Goal: Transaction & Acquisition: Book appointment/travel/reservation

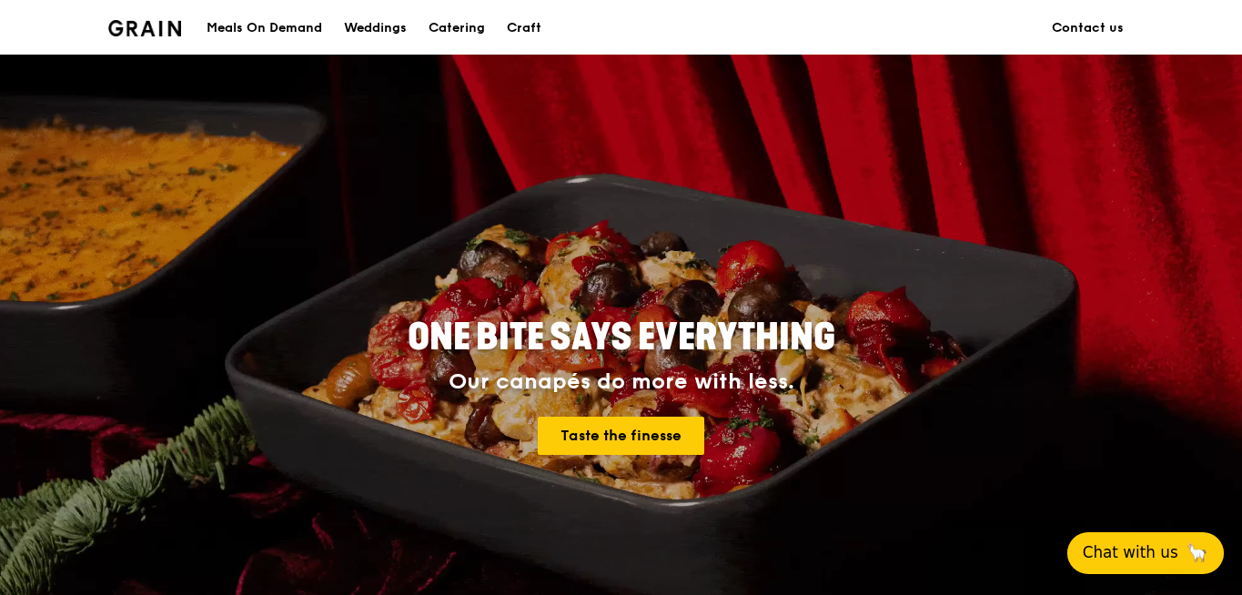
click at [1173, 541] on span "Chat with us" at bounding box center [1131, 552] width 96 height 23
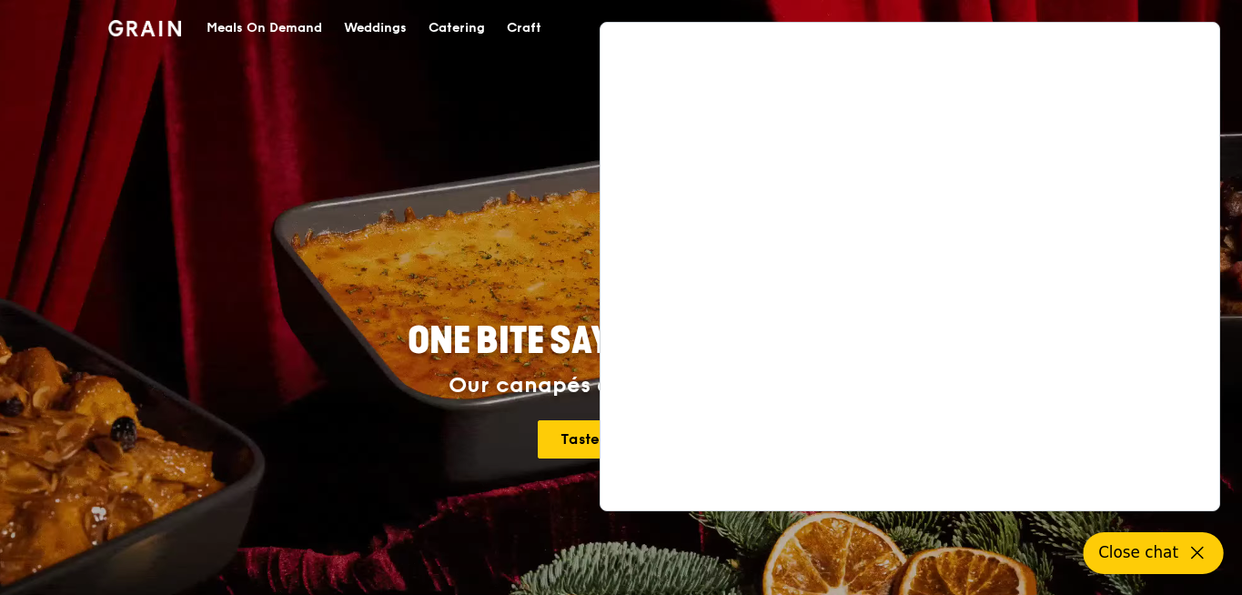
click at [313, 38] on div "Meals On Demand" at bounding box center [265, 28] width 116 height 55
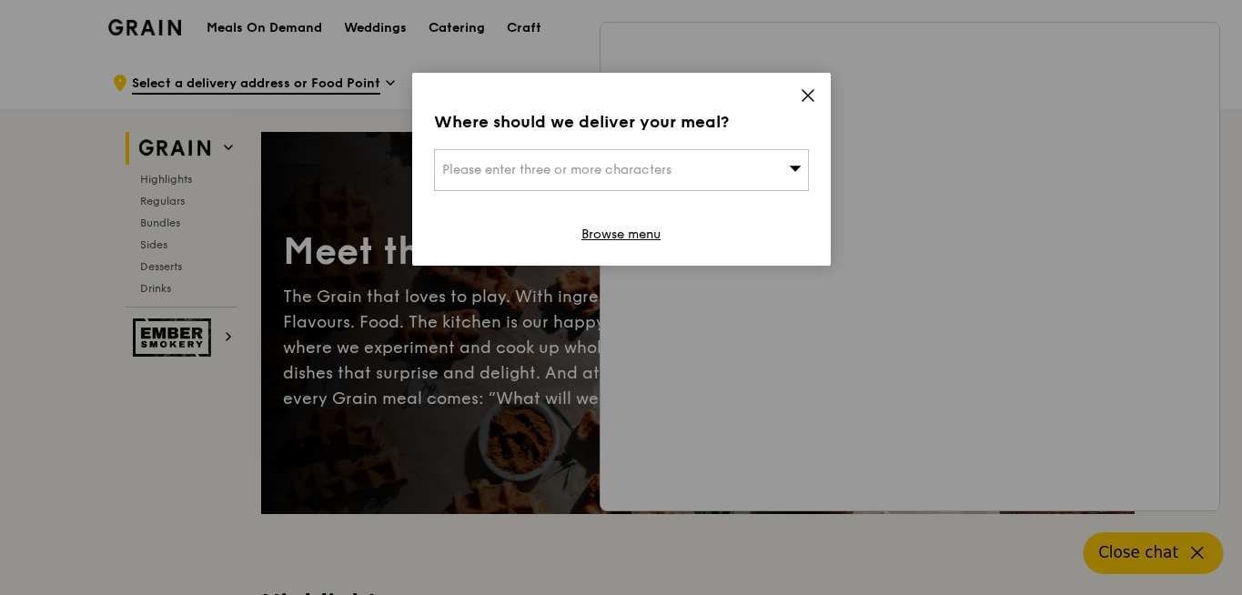
click at [816, 101] on div "Where should we deliver your meal? Please enter three or more characters Browse…" at bounding box center [621, 169] width 419 height 193
click at [811, 100] on icon at bounding box center [808, 95] width 16 height 16
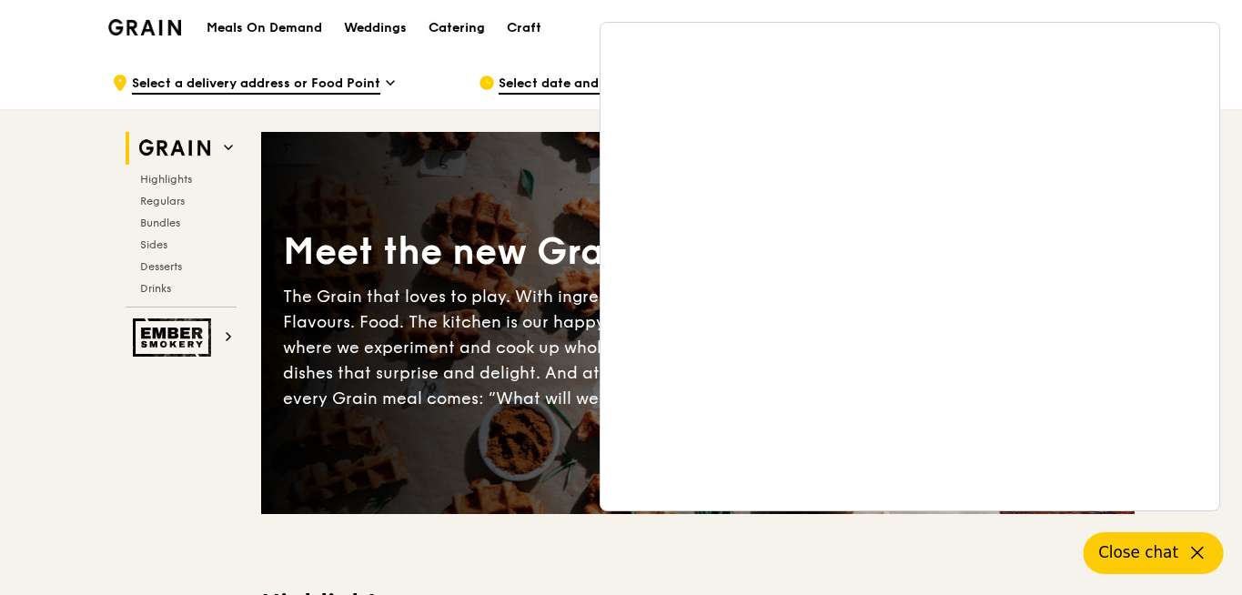
click at [491, 46] on link "Catering" at bounding box center [457, 28] width 78 height 55
click at [467, 32] on div "Catering" at bounding box center [457, 28] width 56 height 55
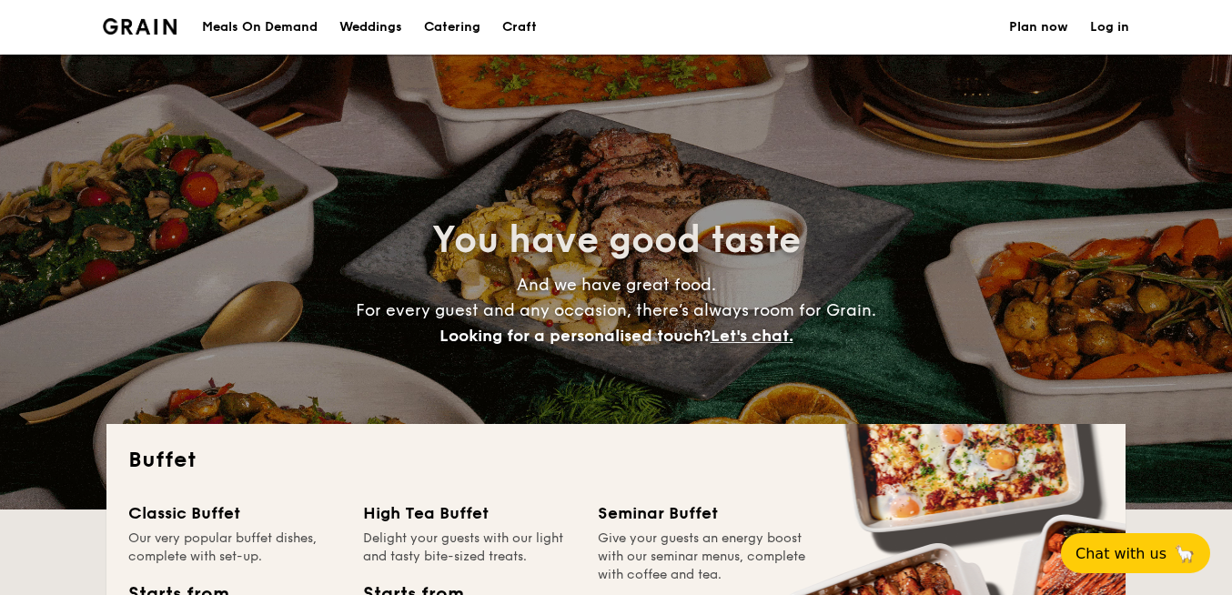
select select
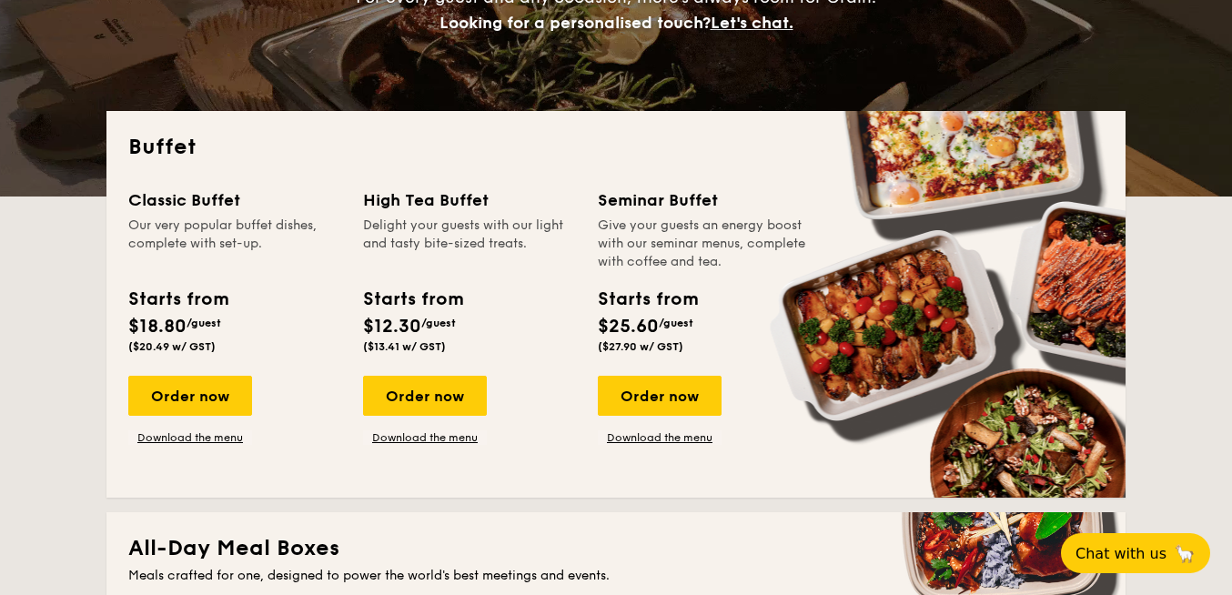
scroll to position [364, 0]
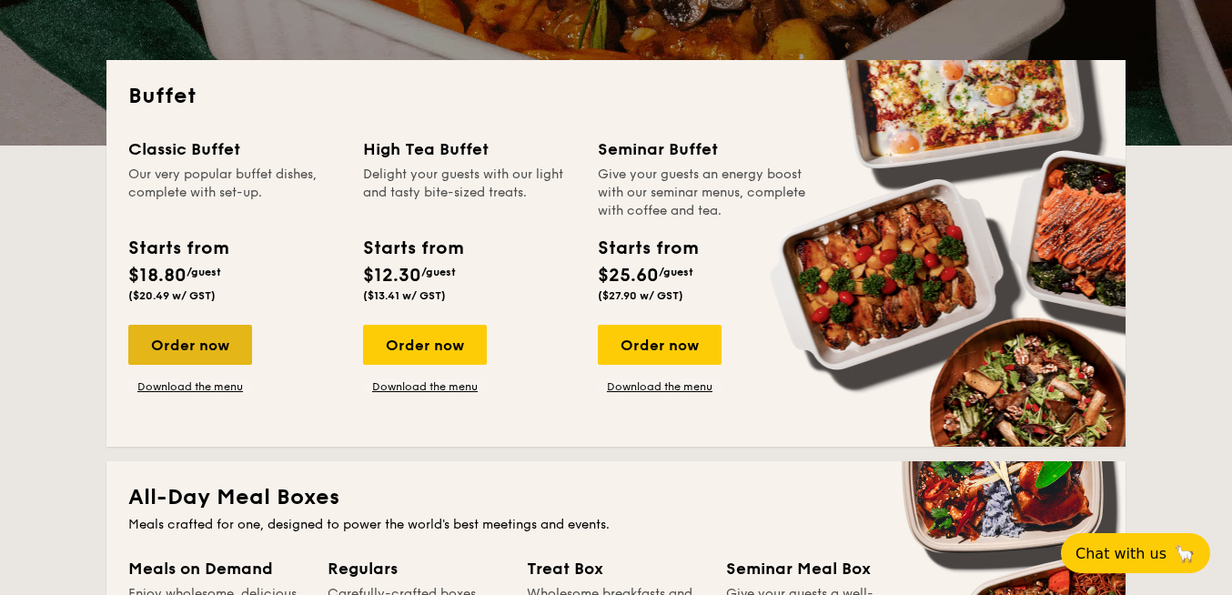
click at [212, 351] on div "Order now" at bounding box center [190, 345] width 124 height 40
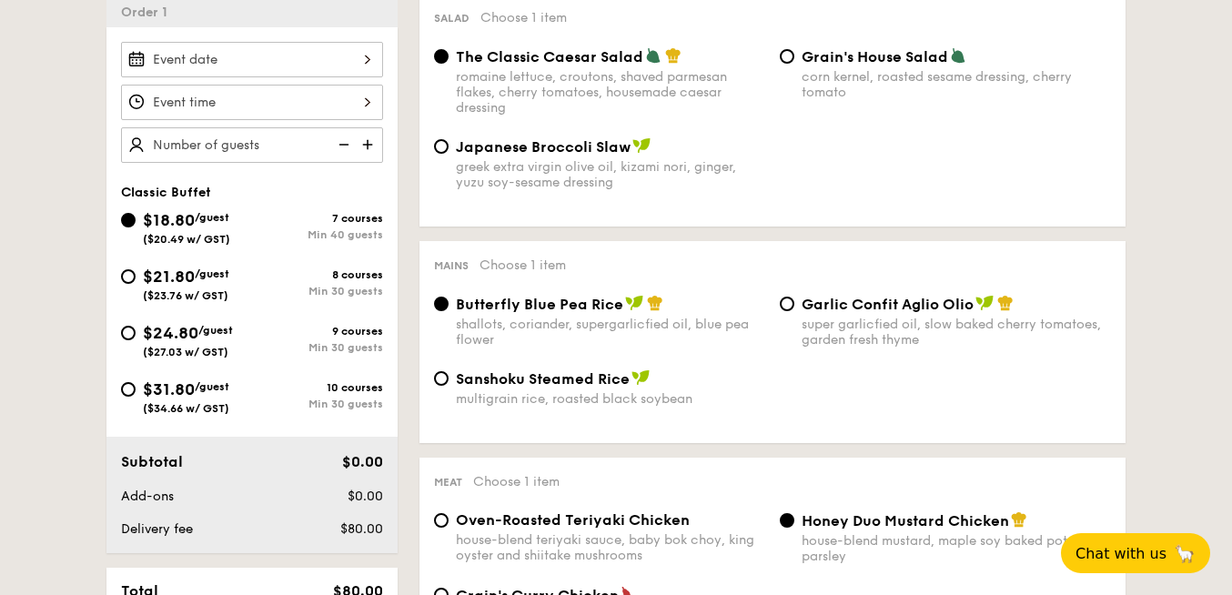
scroll to position [482, 0]
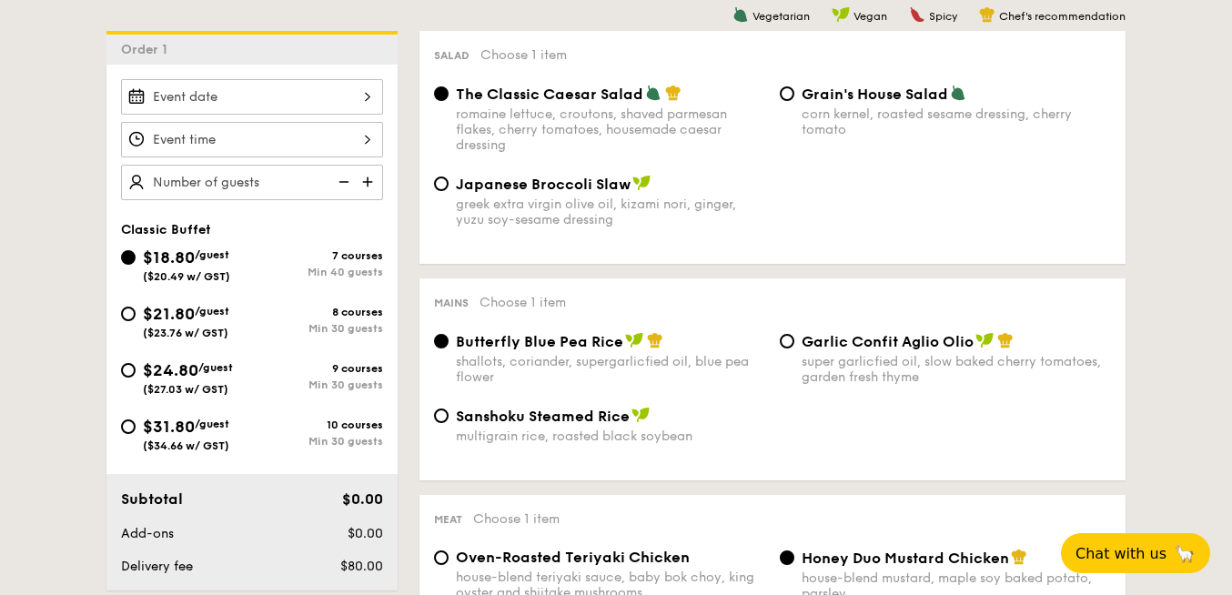
click at [129, 322] on div "$21.80 /guest ($23.76 w/ GST)" at bounding box center [186, 320] width 131 height 38
click at [129, 321] on input "$21.80 /guest ($23.76 w/ GST) 8 courses Min 30 guests" at bounding box center [128, 314] width 15 height 15
radio input "true"
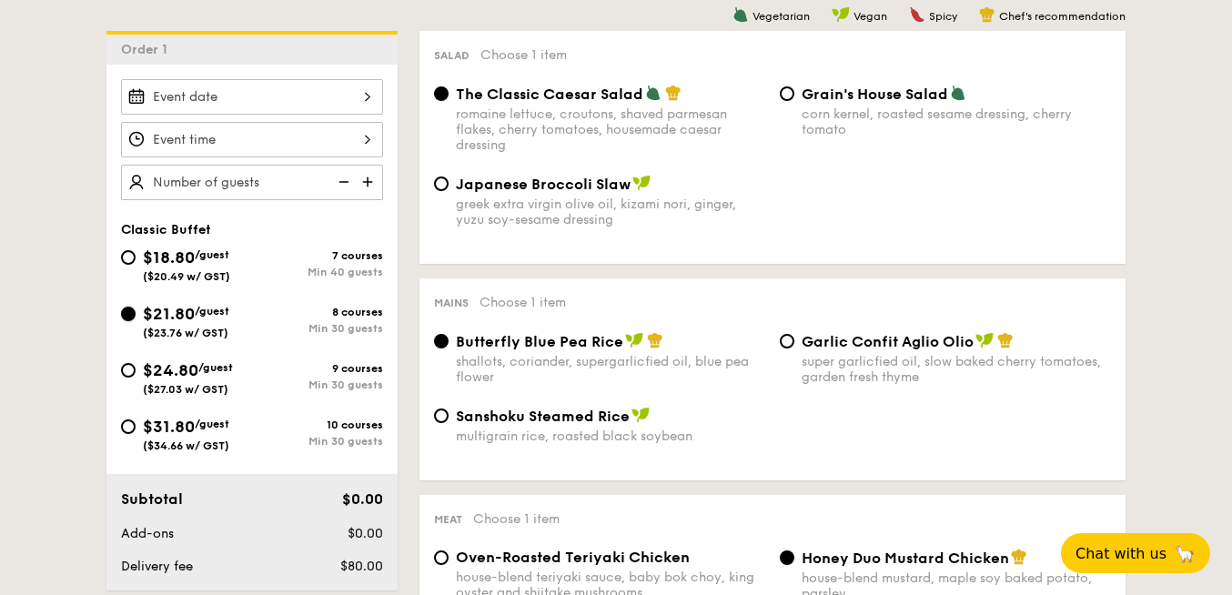
radio input "true"
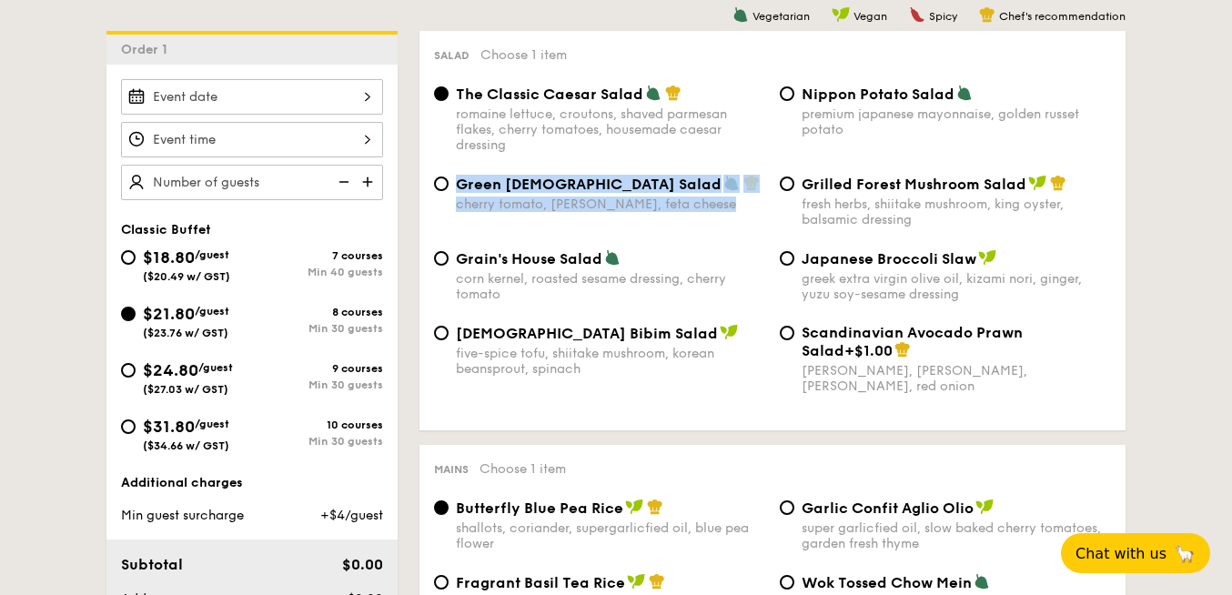
click at [794, 177] on div "The Classic Caesar Salad romaine lettuce, croutons, shaved parmesan flakes, che…" at bounding box center [772, 250] width 677 height 331
click at [787, 180] on input "Grilled Forest Mushroom Salad fresh herbs, shiitake mushroom, king oyster, bals…" at bounding box center [787, 184] width 15 height 15
radio input "true"
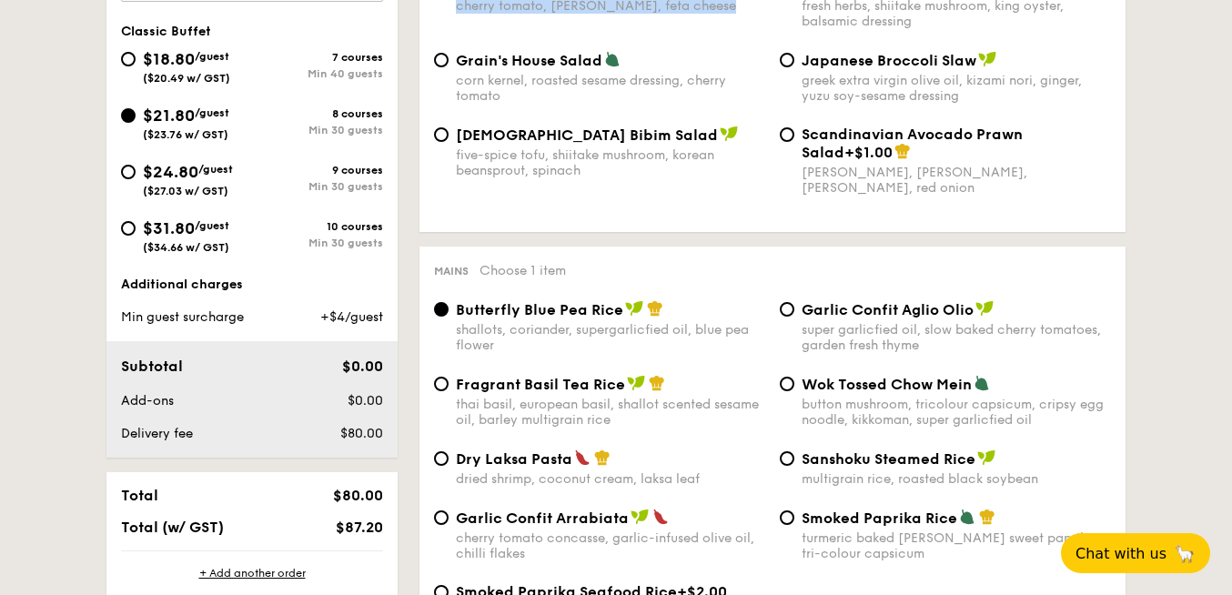
scroll to position [834, 0]
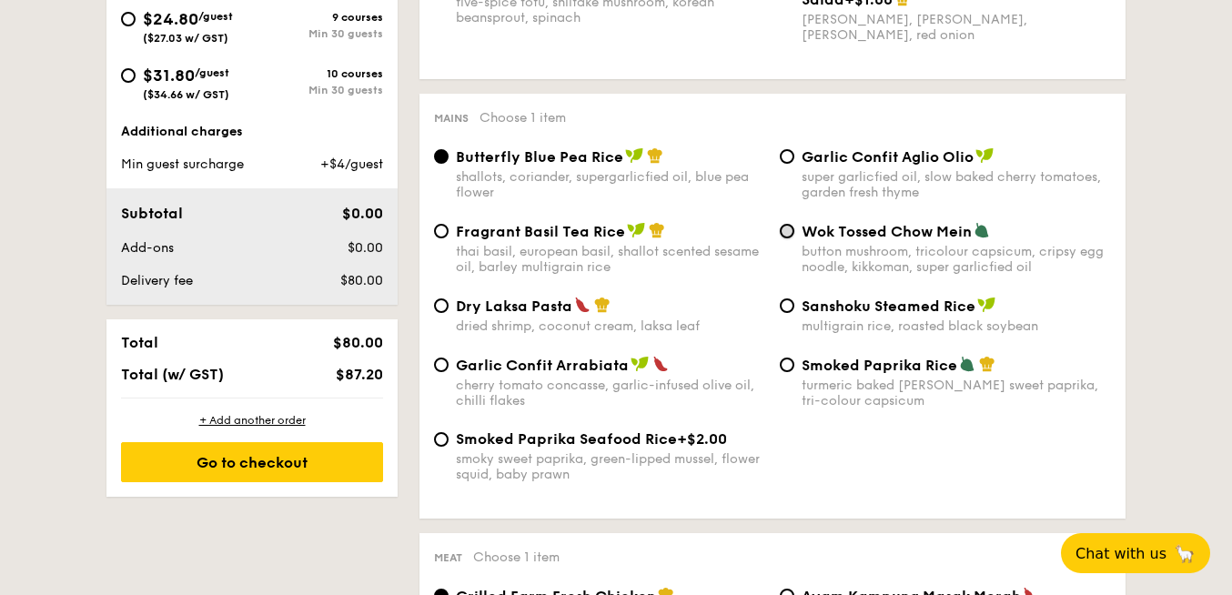
click at [786, 238] on input "Wok Tossed Chow Mein button mushroom, tricolour capsicum, cripsy egg noodle, ki…" at bounding box center [787, 231] width 15 height 15
radio input "true"
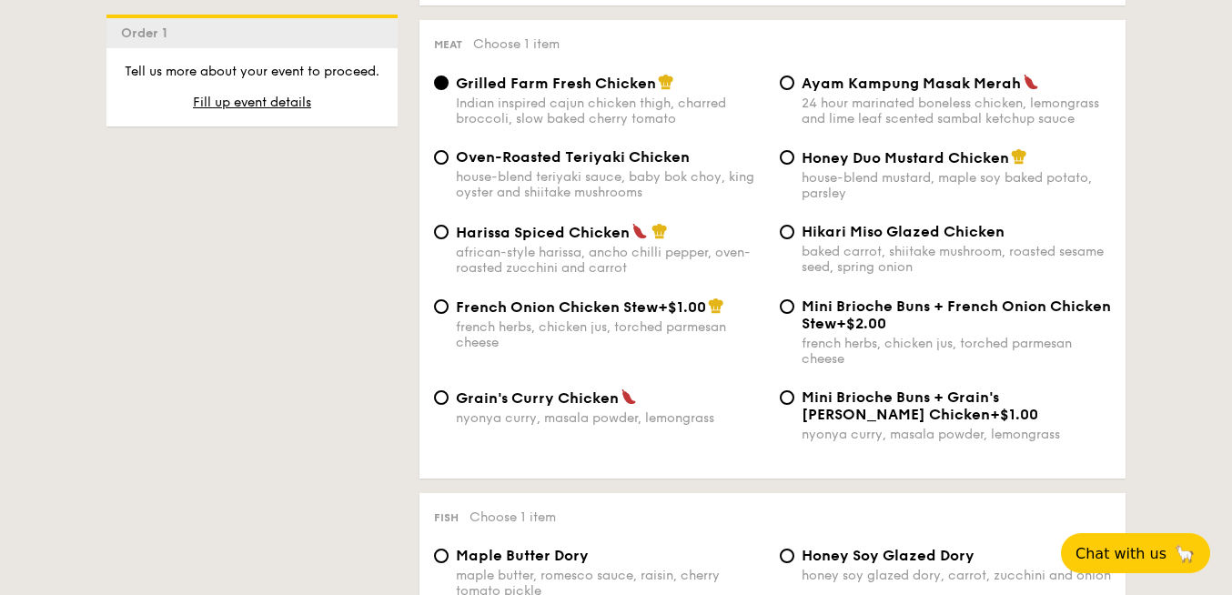
scroll to position [1359, 0]
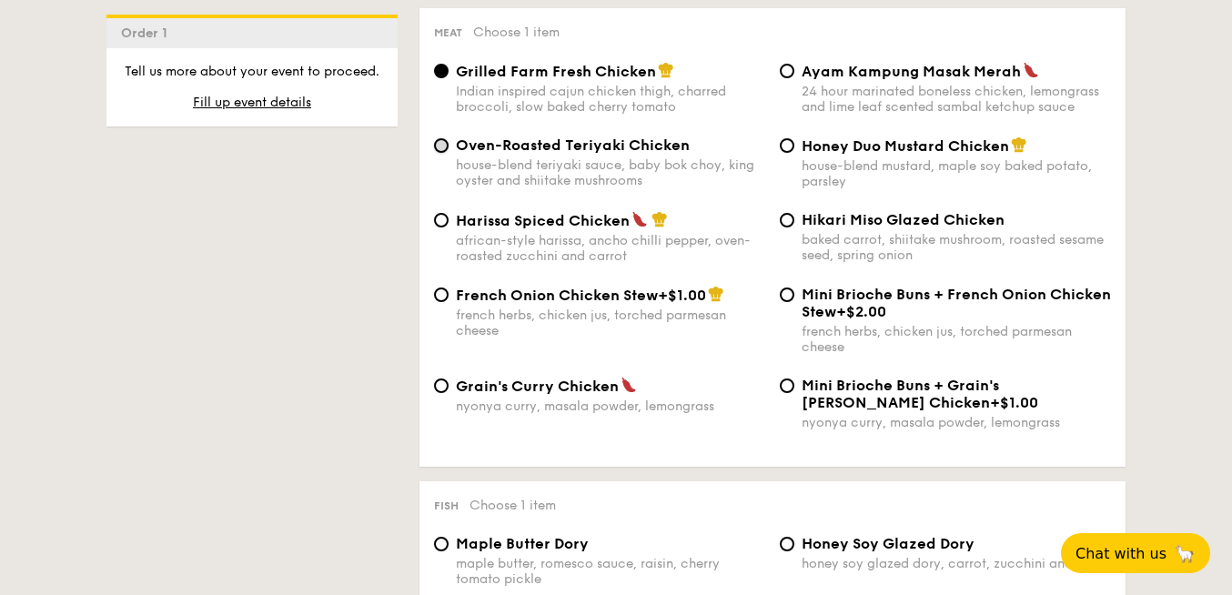
click at [434, 151] on input "Oven-Roasted Teriyaki Chicken house-blend teriyaki sauce, baby bok choy, king o…" at bounding box center [441, 145] width 15 height 15
radio input "true"
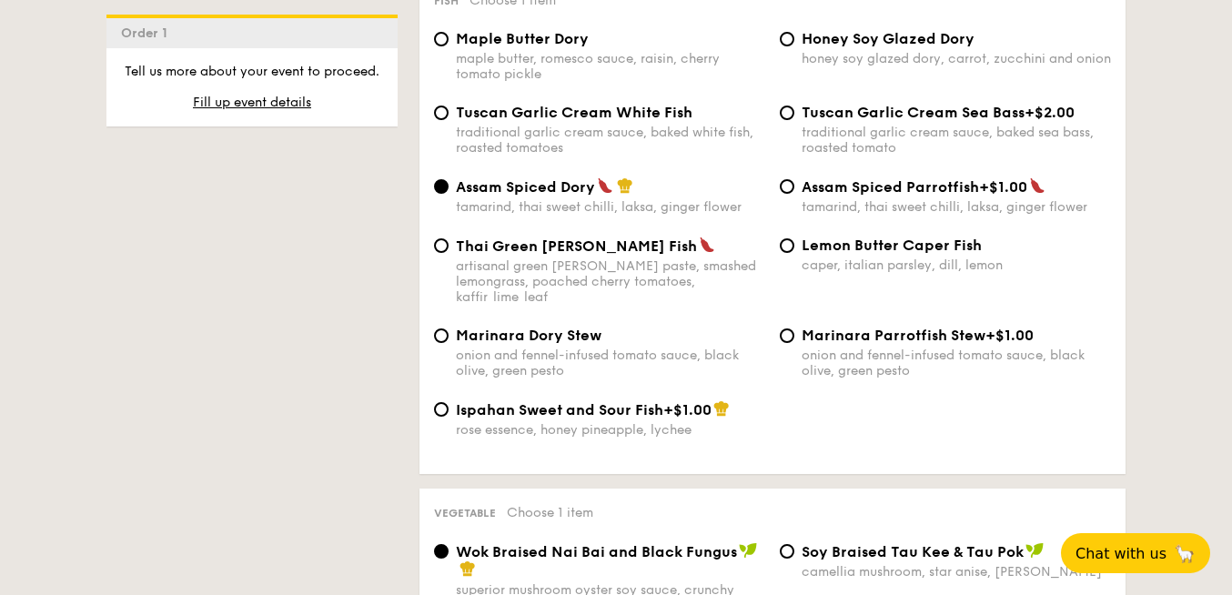
scroll to position [1902, 0]
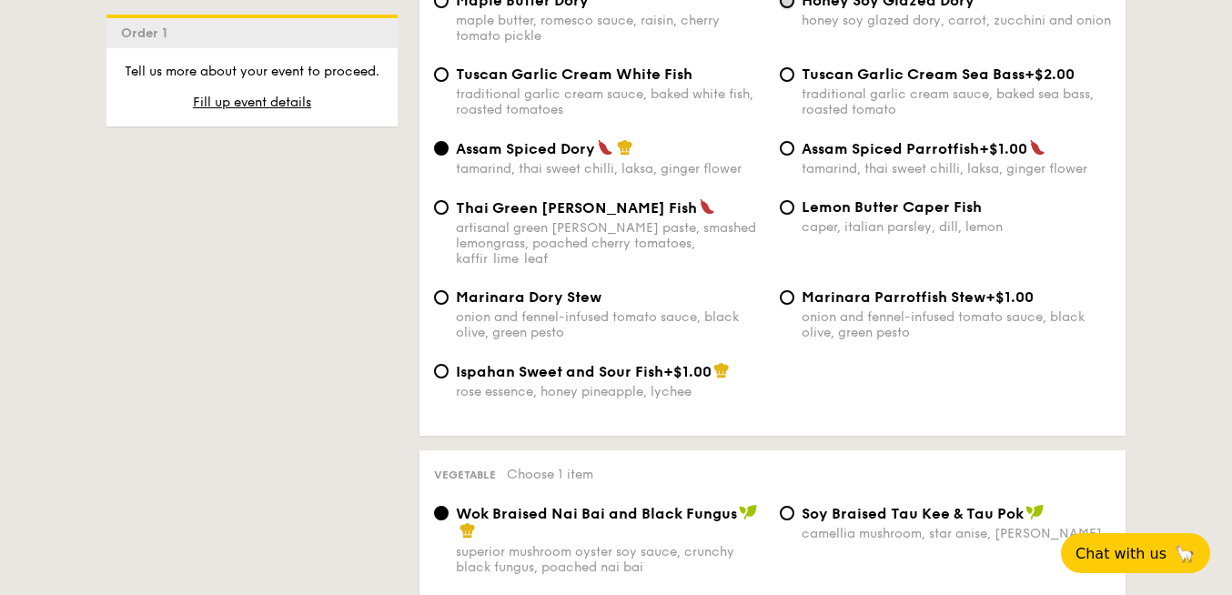
click at [787, 8] on input "Honey Soy Glazed Dory honey soy glazed dory, carrot, zucchini and onion" at bounding box center [787, 1] width 15 height 15
radio input "true"
click at [802, 216] on span "Lemon Butter Caper Fish" at bounding box center [892, 206] width 180 height 17
click at [794, 215] on input "Lemon Butter Caper Fish caper, italian parsley, dill, lemon" at bounding box center [787, 207] width 15 height 15
radio input "true"
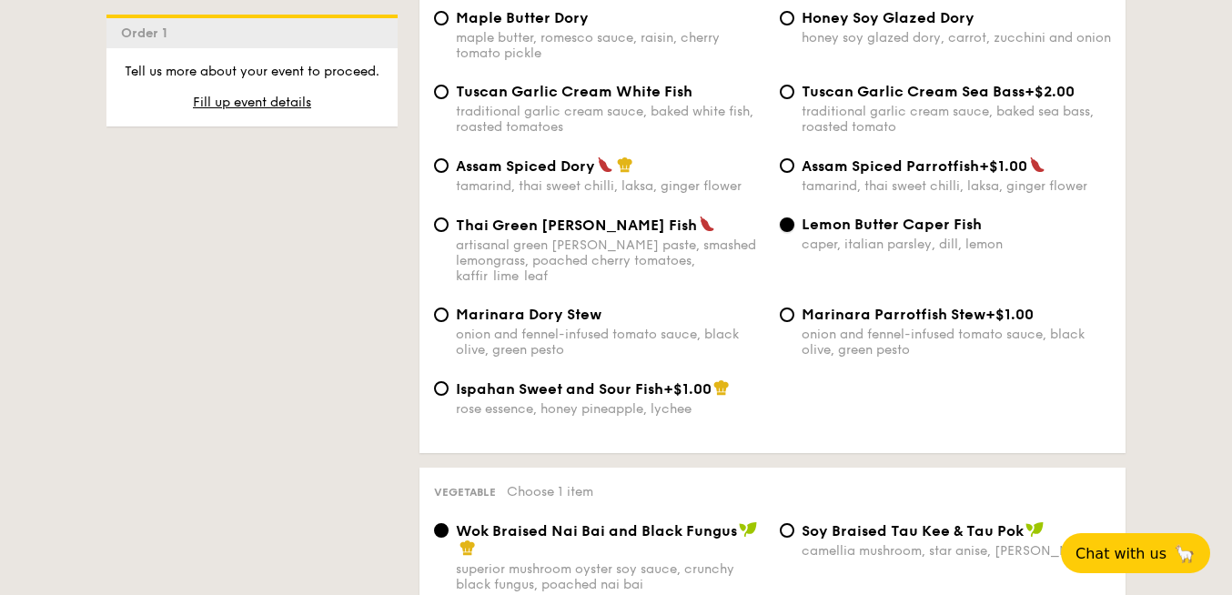
scroll to position [1865, 0]
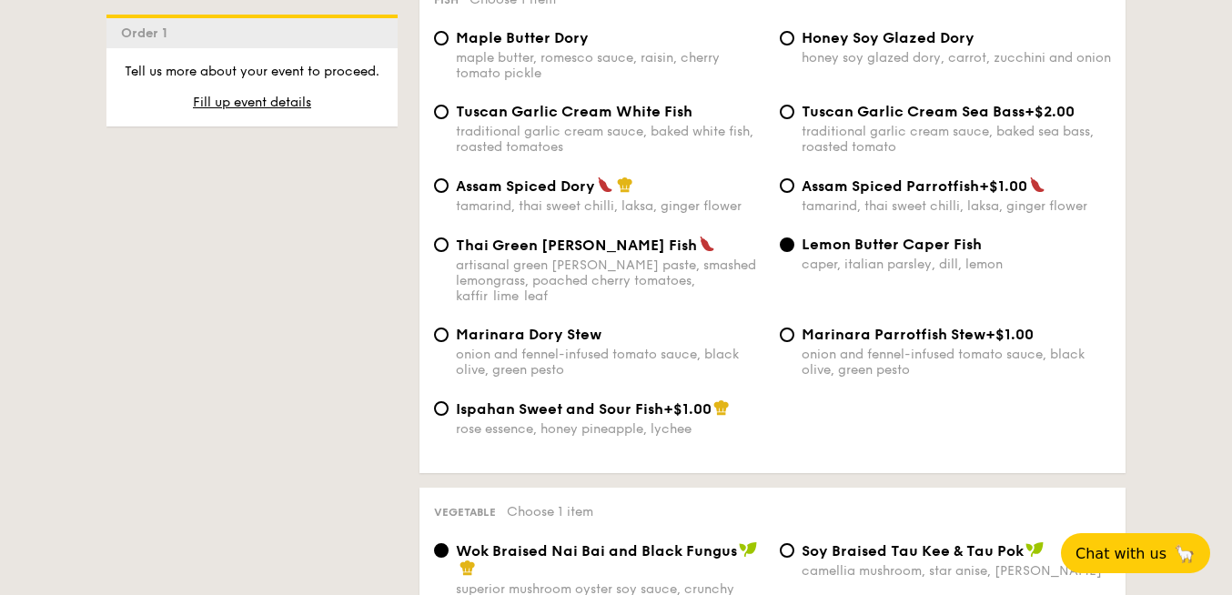
click at [446, 59] on div "Maple Butter Dory maple butter, romesco sauce, raisin, cherry tomato pickle" at bounding box center [600, 55] width 346 height 52
click at [447, 46] on input "Maple Butter Dory maple butter, romesco sauce, raisin, cherry tomato pickle" at bounding box center [441, 38] width 15 height 15
radio input "true"
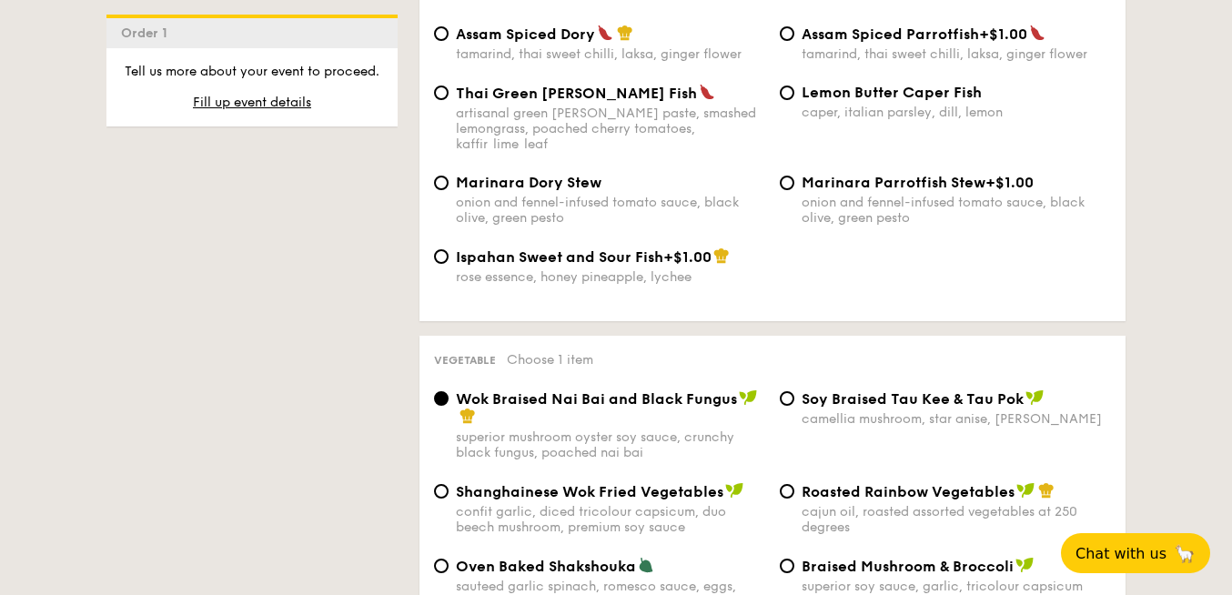
scroll to position [1843, 0]
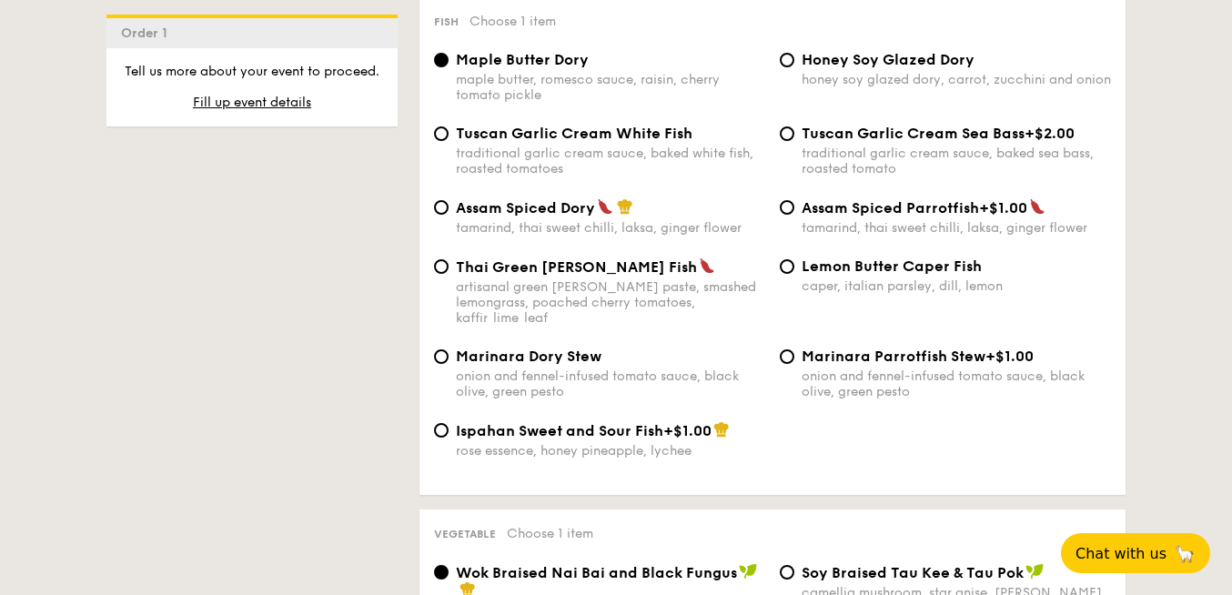
click at [446, 157] on div "Tuscan Garlic Cream White Fish traditional garlic cream sauce, baked white fish…" at bounding box center [600, 151] width 346 height 52
click at [449, 149] on div "Tuscan Garlic Cream White Fish traditional garlic cream sauce, baked white fish…" at bounding box center [600, 151] width 346 height 52
click at [436, 141] on input "Tuscan Garlic Cream White Fish traditional garlic cream sauce, baked white fish…" at bounding box center [441, 134] width 15 height 15
radio input "true"
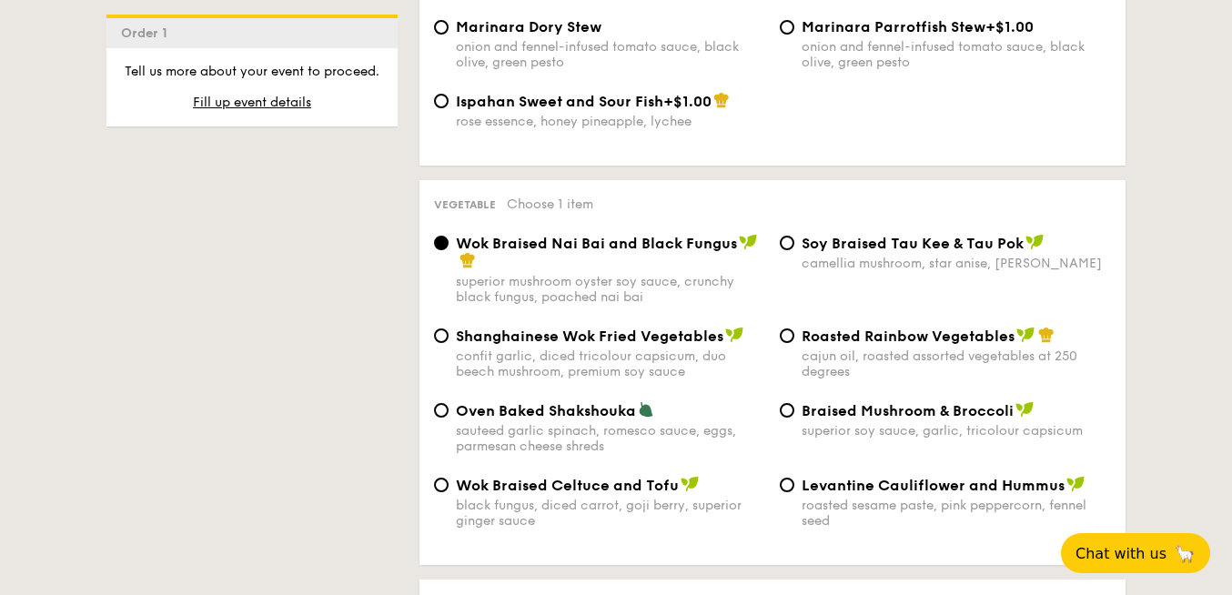
scroll to position [2336, 0]
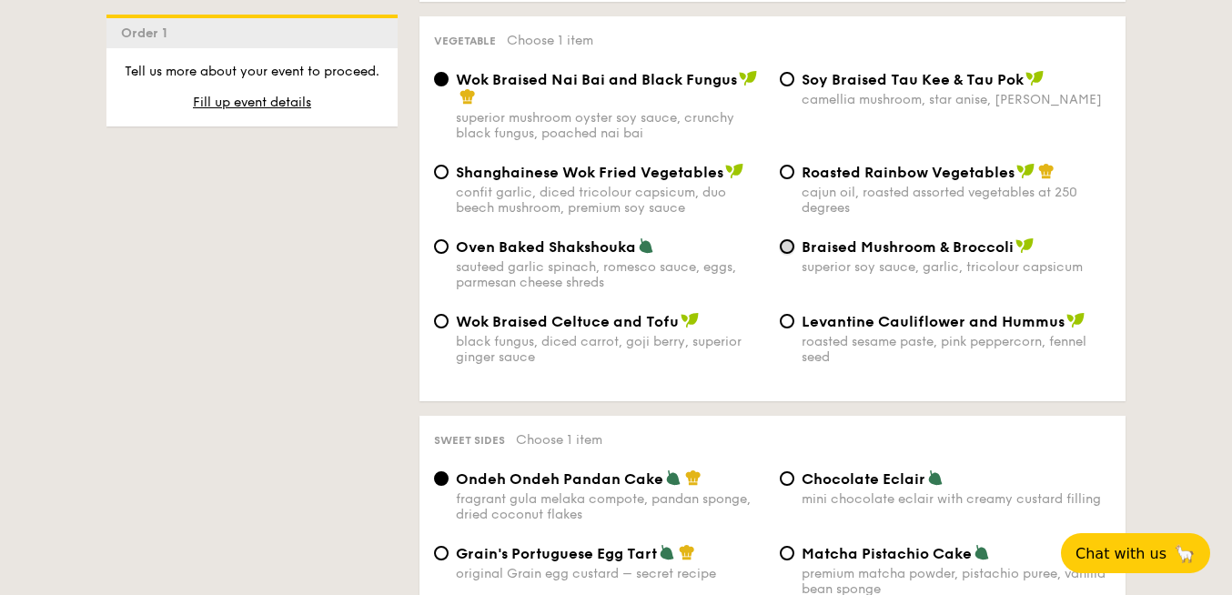
click at [781, 248] on input "Braised Mushroom & Broccoli superior soy sauce, garlic, tricolour capsicum" at bounding box center [787, 246] width 15 height 15
radio input "true"
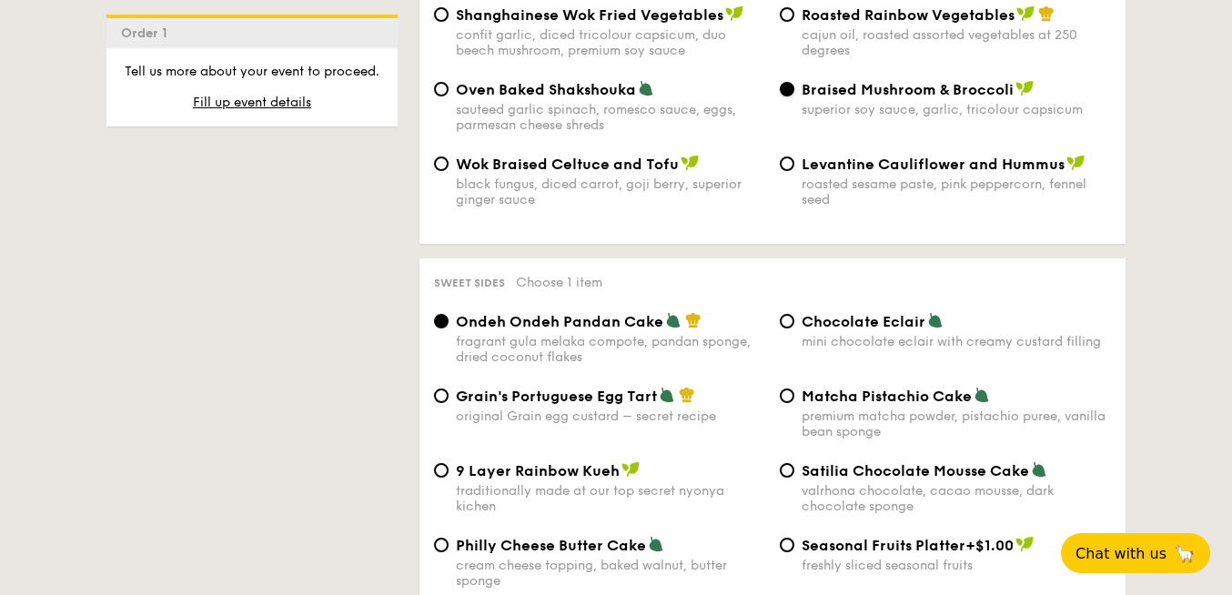
scroll to position [2495, 0]
click at [784, 173] on div "Levantine Cauliflower and Hummus roasted sesame paste, pink peppercorn, fennel …" at bounding box center [946, 180] width 346 height 53
click at [792, 167] on input "Levantine Cauliflower and Hummus roasted sesame paste, pink peppercorn, fennel …" at bounding box center [787, 163] width 15 height 15
radio input "true"
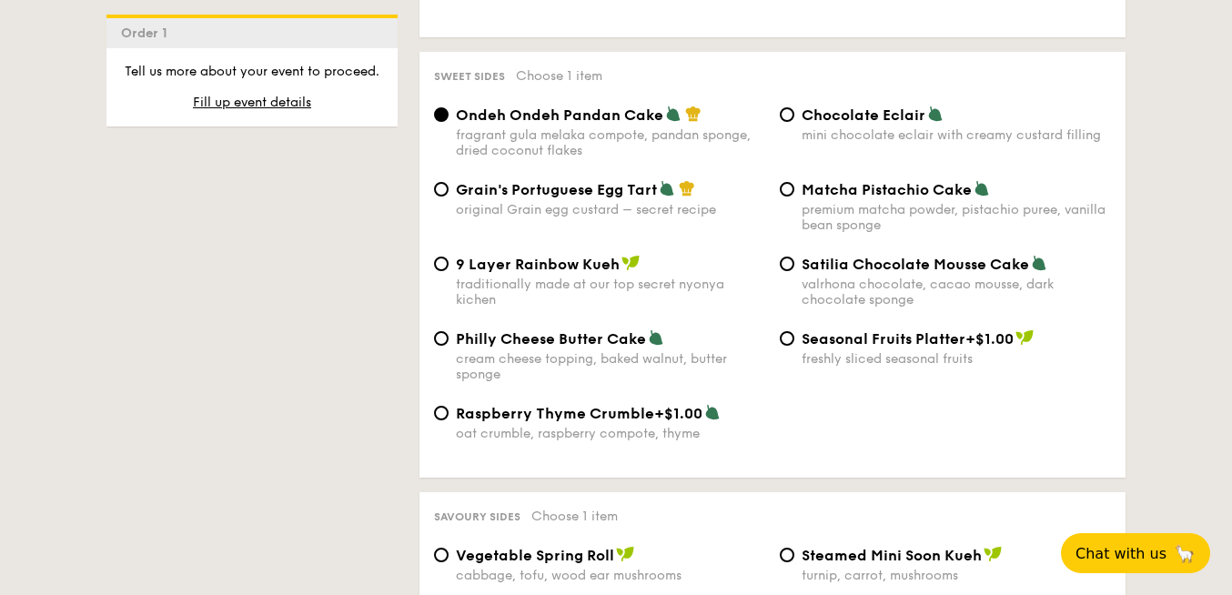
scroll to position [2703, 0]
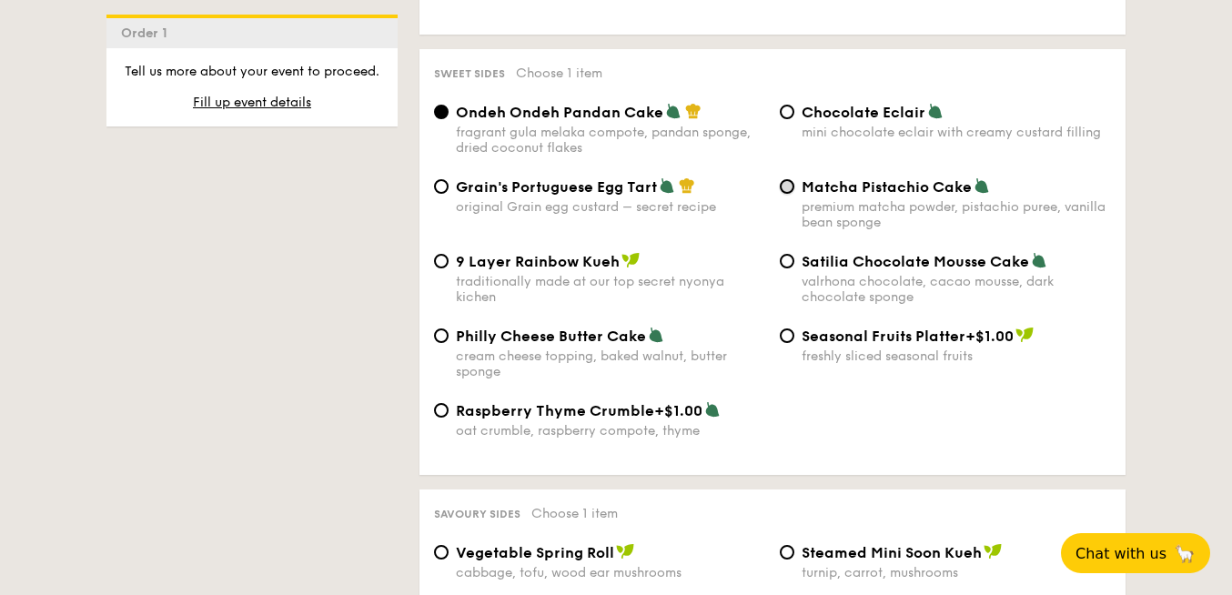
click at [786, 194] on input "Matcha Pistachio Cake premium matcha powder, pistachio puree, vanilla bean spon…" at bounding box center [787, 186] width 15 height 15
radio input "true"
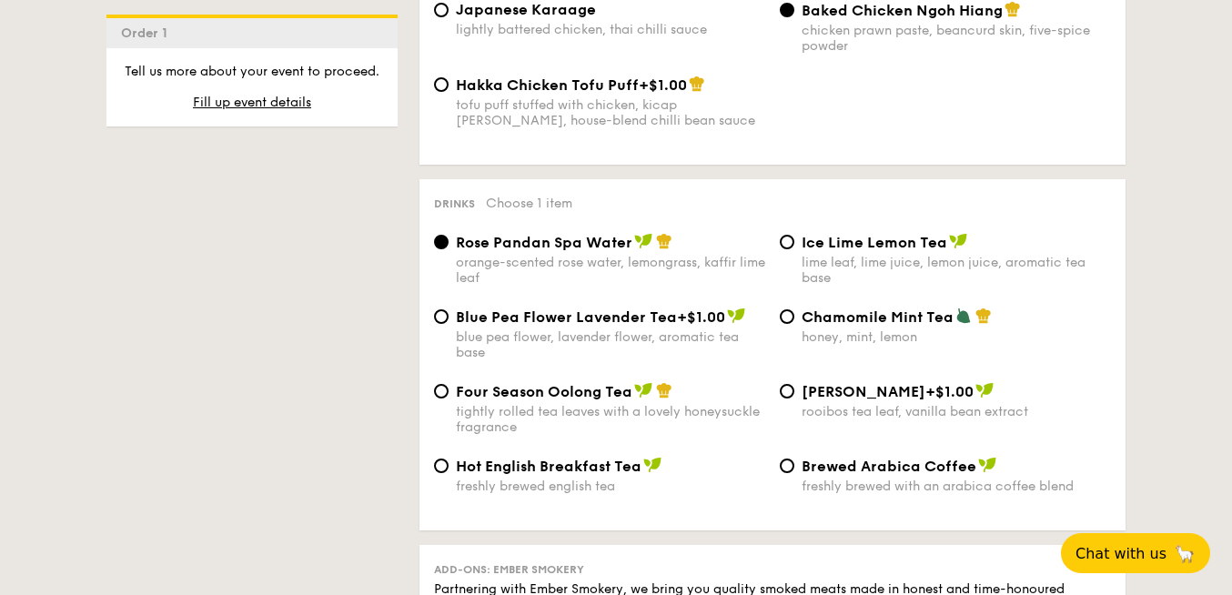
scroll to position [3416, 0]
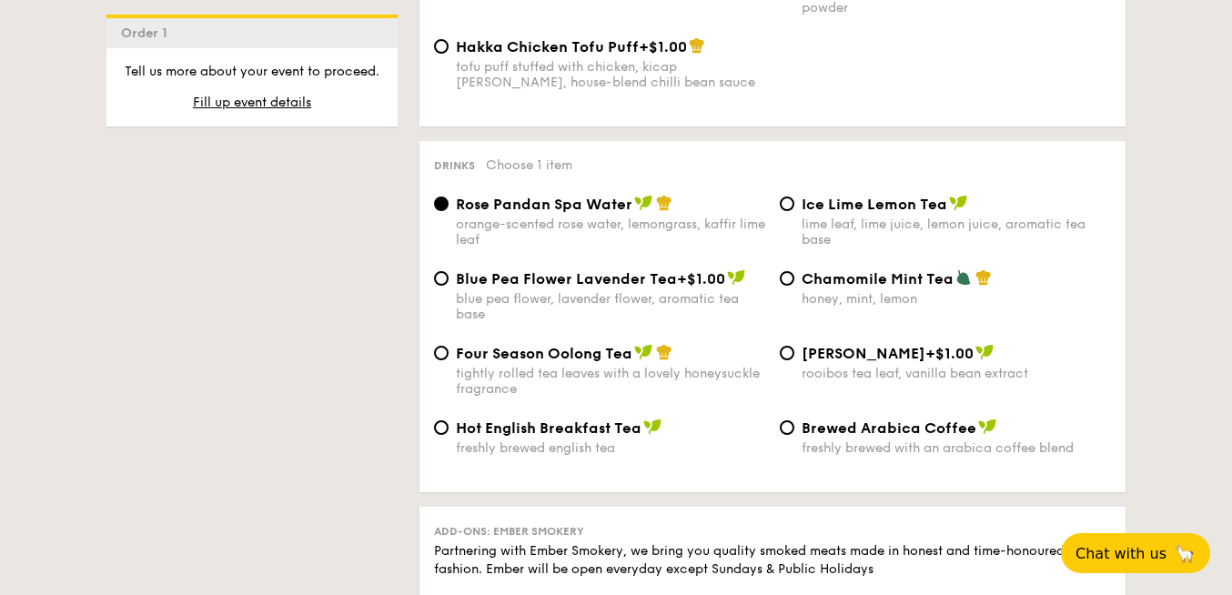
click at [454, 295] on div "Blue Pea Flower Lavender Tea +$1.00 blue pea flower, lavender flower, aromatic …" at bounding box center [600, 295] width 346 height 53
click at [803, 213] on span "Ice Lime Lemon Tea" at bounding box center [875, 204] width 146 height 17
click at [794, 211] on input "Ice Lime Lemon Tea lime leaf, lime juice, lemon juice, aromatic tea base" at bounding box center [787, 204] width 15 height 15
radio input "true"
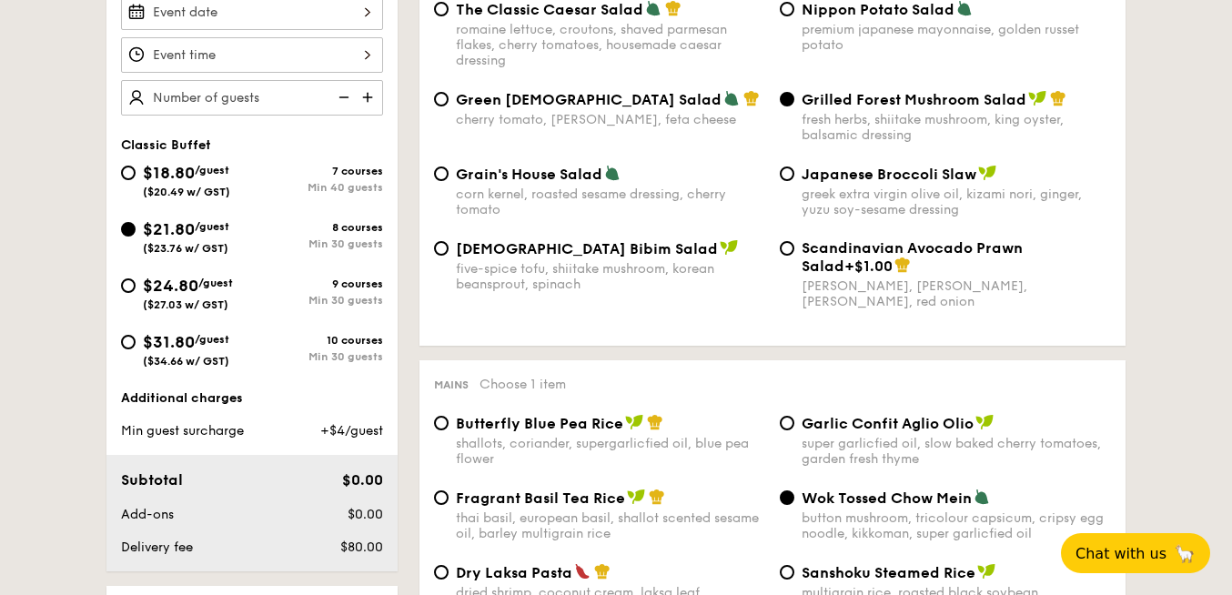
scroll to position [566, 0]
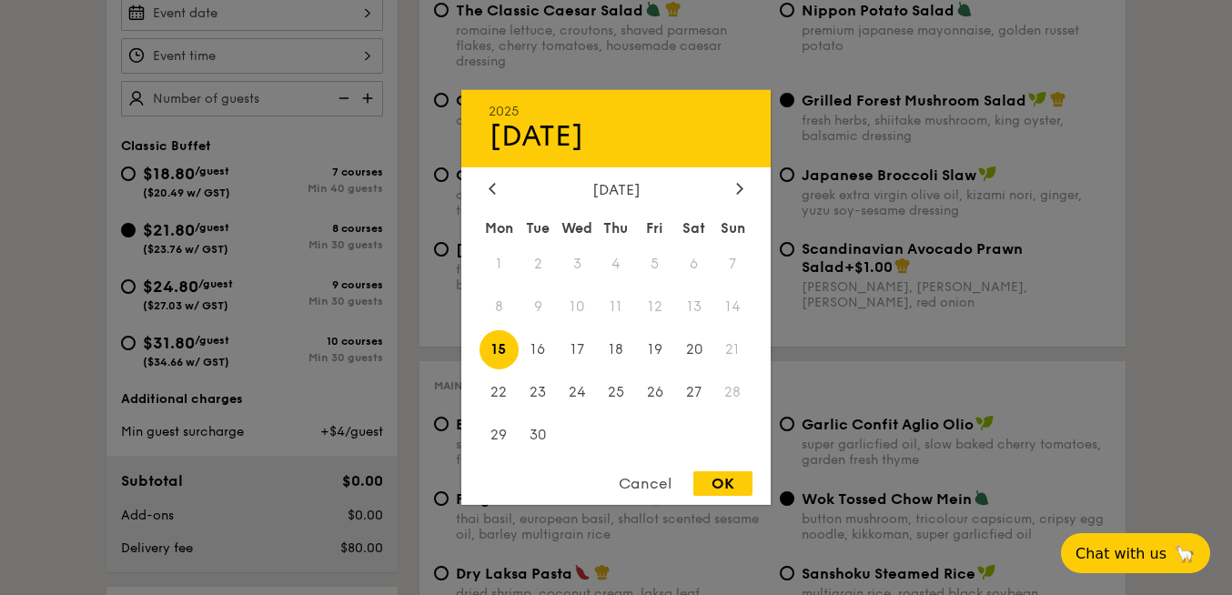
click at [273, 21] on div "2025 Sep 15 September 2025 Mon Tue Wed Thu Fri Sat Sun 1 2 3 4 5 6 7 8 9 10 11 …" at bounding box center [252, 12] width 262 height 35
click at [697, 307] on span "13" at bounding box center [693, 307] width 39 height 39
click at [697, 352] on span "20" at bounding box center [693, 349] width 39 height 39
click at [727, 481] on div "OK" at bounding box center [722, 483] width 59 height 25
type input "Sep 20, 2025"
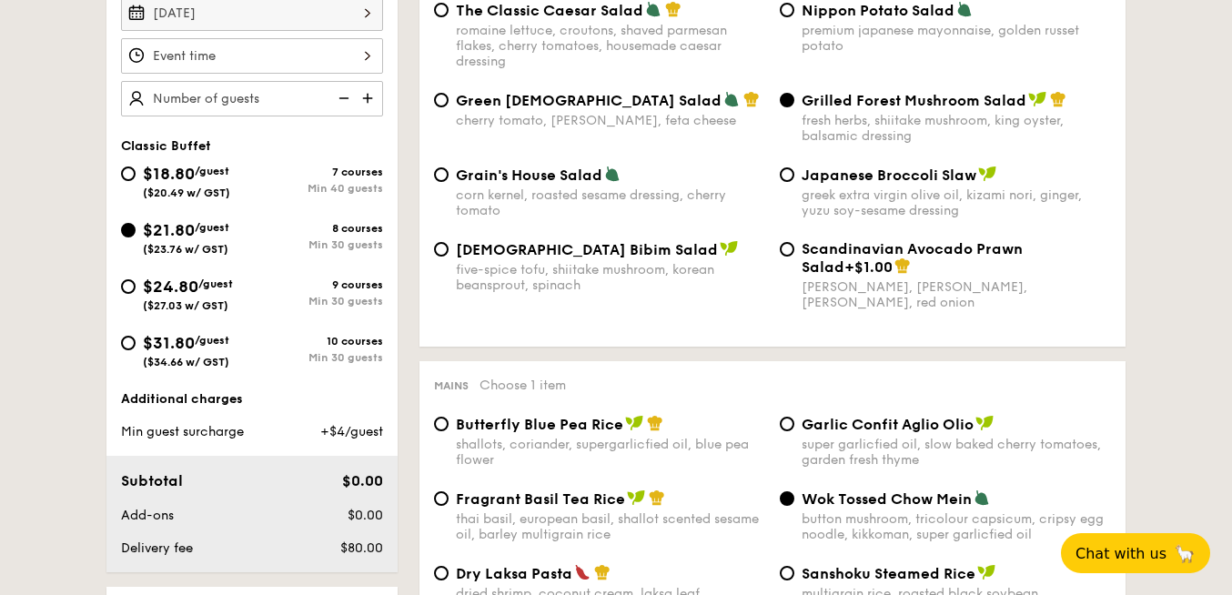
click at [244, 50] on div at bounding box center [252, 55] width 262 height 35
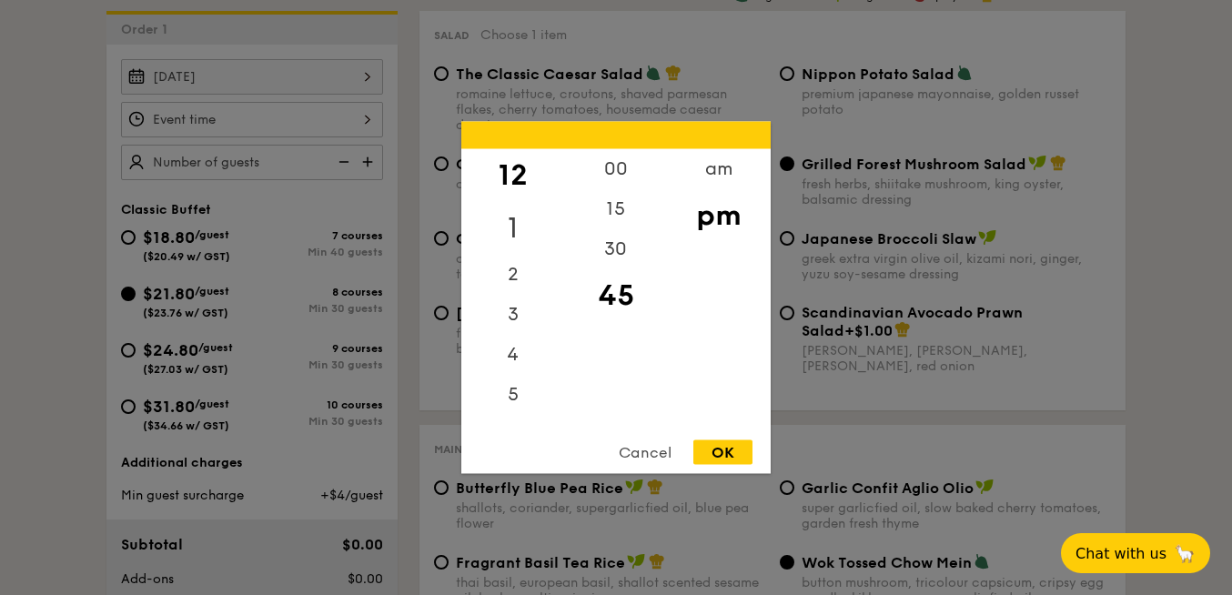
scroll to position [491, 0]
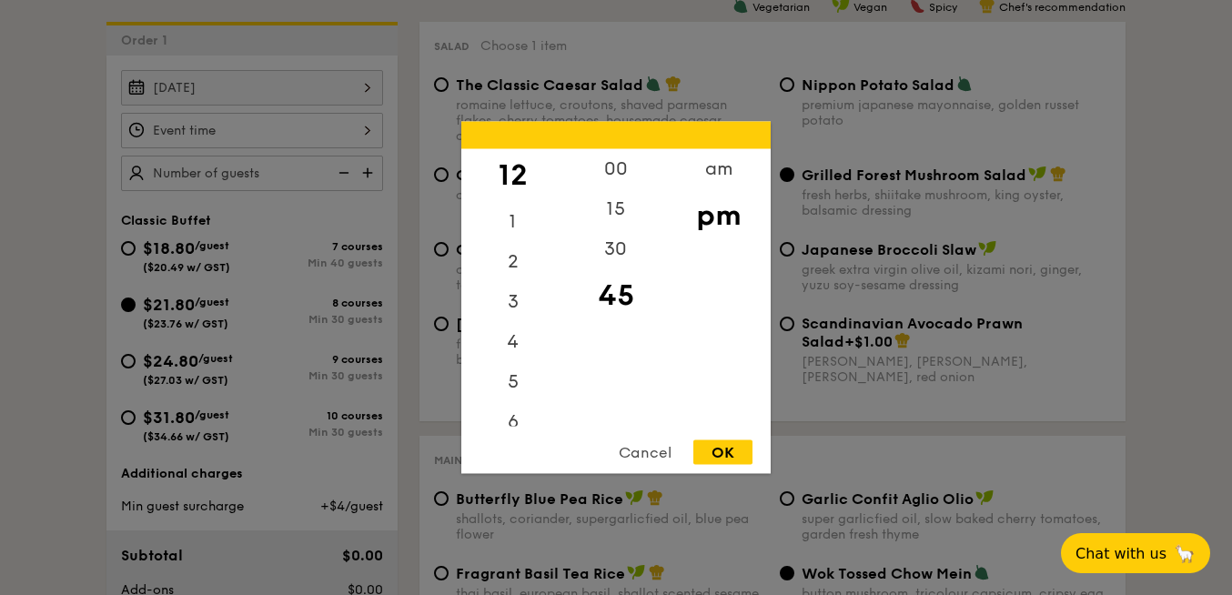
click at [516, 178] on div "12" at bounding box center [512, 175] width 103 height 53
click at [576, 168] on div "00" at bounding box center [615, 175] width 103 height 53
click at [727, 220] on div "pm" at bounding box center [718, 215] width 103 height 53
click at [734, 457] on div "OK" at bounding box center [722, 452] width 59 height 25
type input "12:00PM"
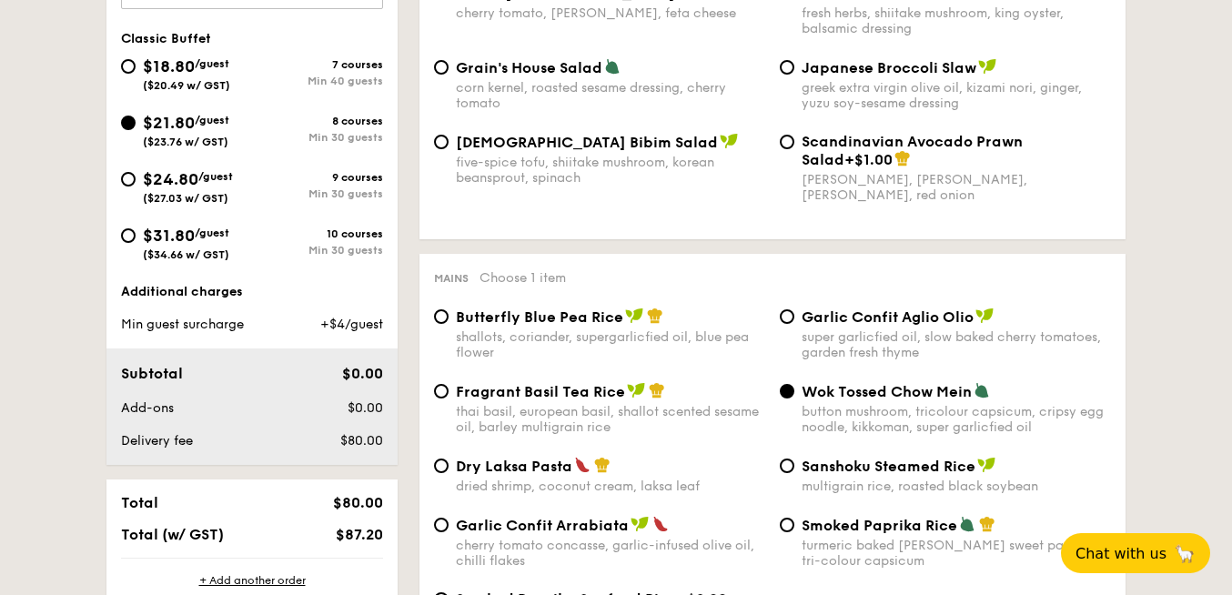
type input "50 guests"
